Goal: Information Seeking & Learning: Check status

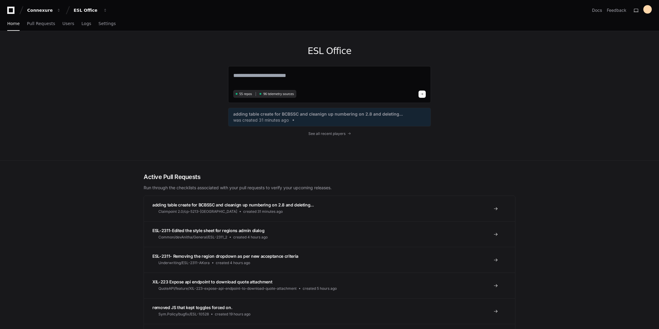
click at [323, 131] on div "ESL Office 55 repos 96 telemetry sources adding table create for BCBSSC and cle…" at bounding box center [329, 95] width 203 height 129
click at [323, 134] on span "See all recent players" at bounding box center [327, 133] width 37 height 5
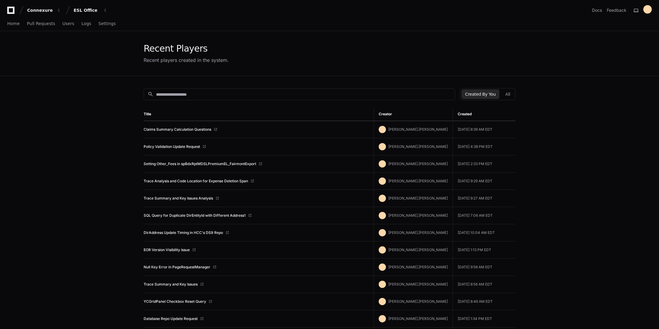
click at [464, 114] on th "Created" at bounding box center [484, 114] width 63 height 14
click at [462, 112] on th "Created" at bounding box center [484, 114] width 63 height 14
click at [463, 112] on th "Created" at bounding box center [484, 114] width 63 height 14
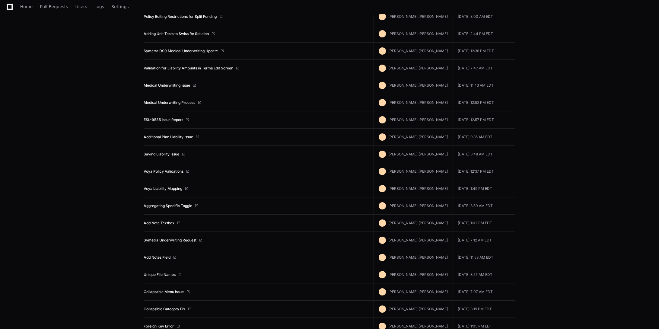
scroll to position [392, 0]
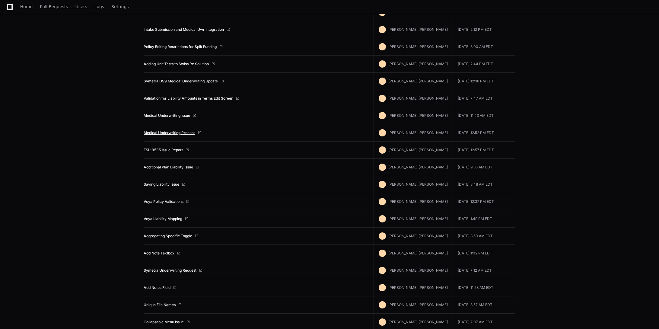
click at [183, 133] on link "Medical Underwriting Process" at bounding box center [170, 132] width 52 height 5
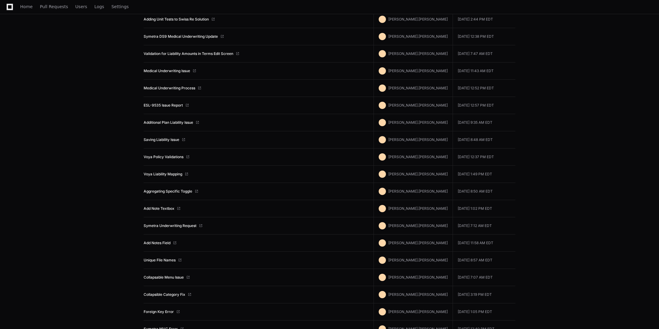
scroll to position [377, 0]
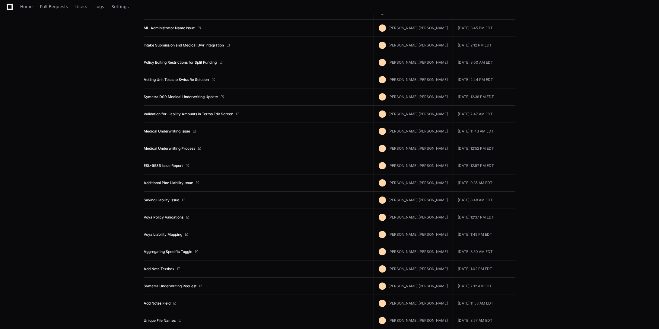
click at [158, 130] on link "Medical Underwriting Issue" at bounding box center [167, 131] width 46 height 5
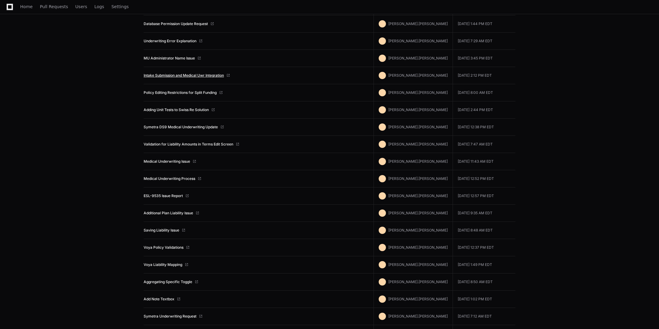
click at [167, 75] on link "Intake Submission and Medical Uwr Integration" at bounding box center [184, 75] width 80 height 5
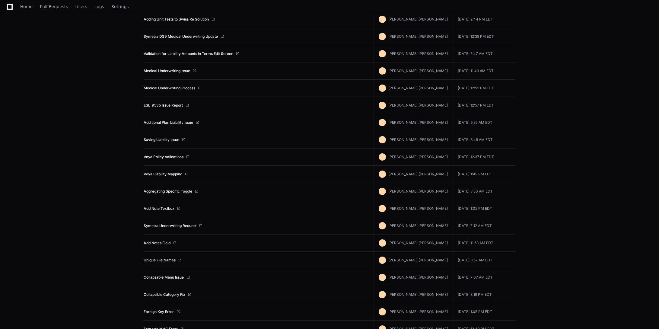
scroll to position [407, 0]
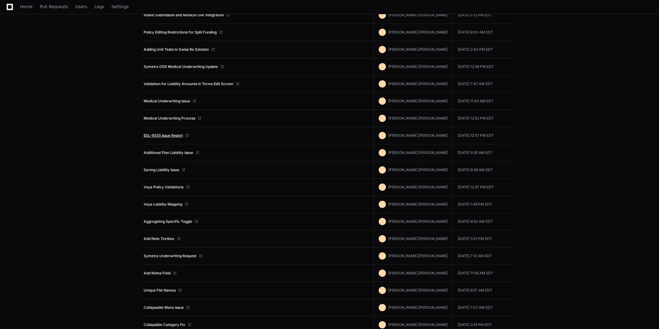
click at [164, 133] on link "ESL-9535 Issue Report" at bounding box center [163, 135] width 39 height 5
click at [177, 102] on link "Medical Underwriting Issue" at bounding box center [167, 101] width 46 height 5
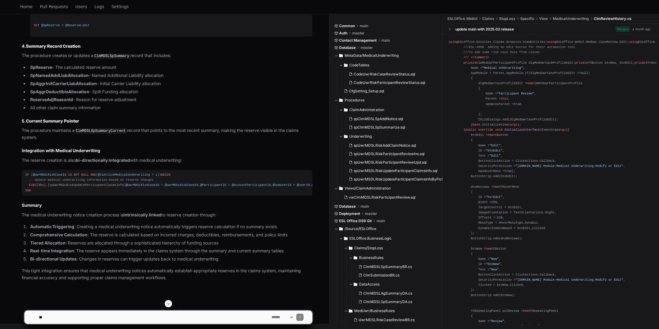
scroll to position [2112, 0]
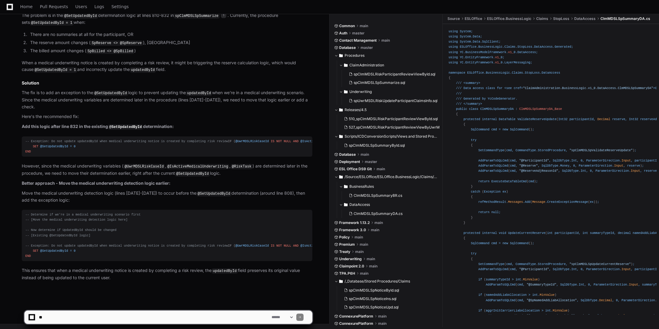
scroll to position [817, 0]
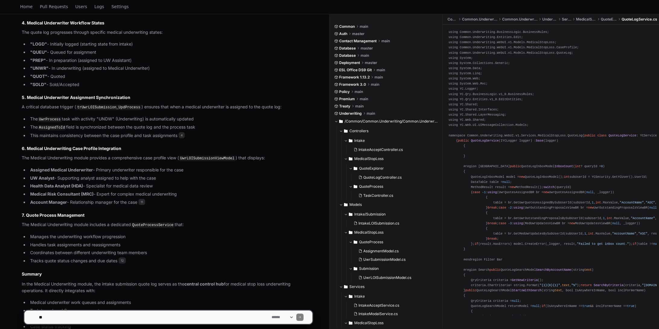
scroll to position [1157, 0]
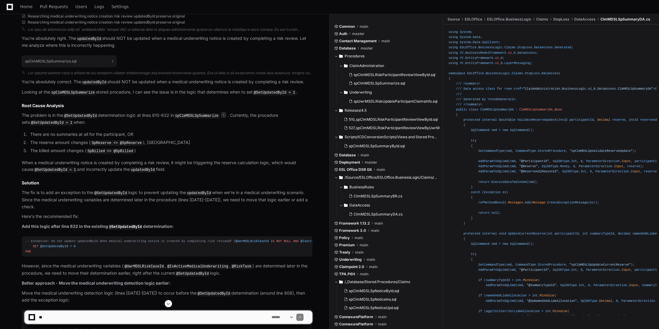
scroll to position [515, 0]
